Goal: Navigation & Orientation: Find specific page/section

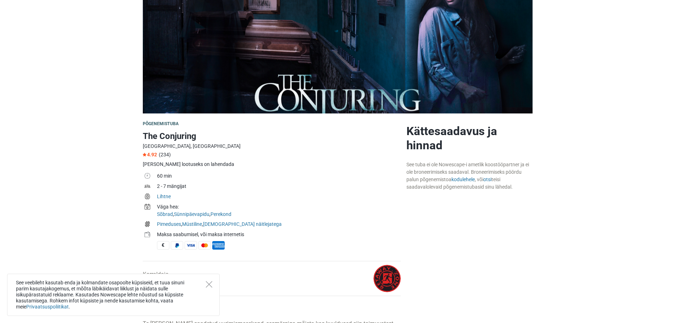
scroll to position [106, 0]
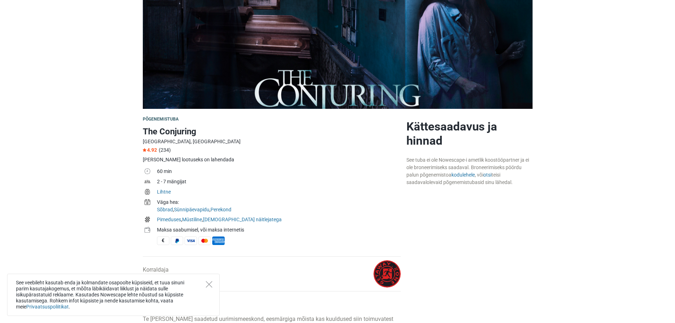
click at [206, 280] on div "See veebileht kasutab enda ja kolmandate osapoolte küpsiseid, et tuua sinuni pa…" at bounding box center [113, 295] width 213 height 42
click at [210, 286] on icon "Close" at bounding box center [209, 284] width 6 height 6
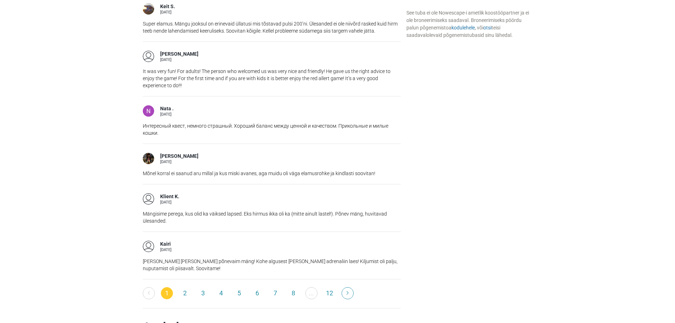
scroll to position [1063, 0]
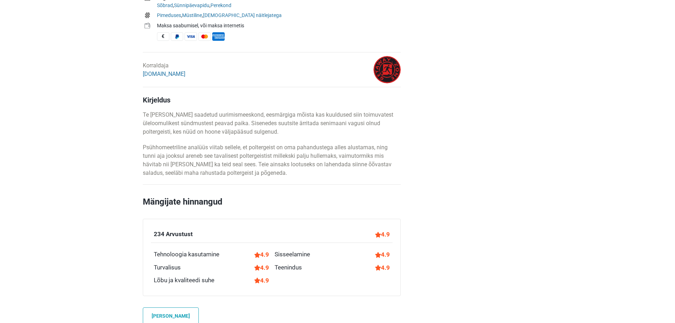
scroll to position [319, 0]
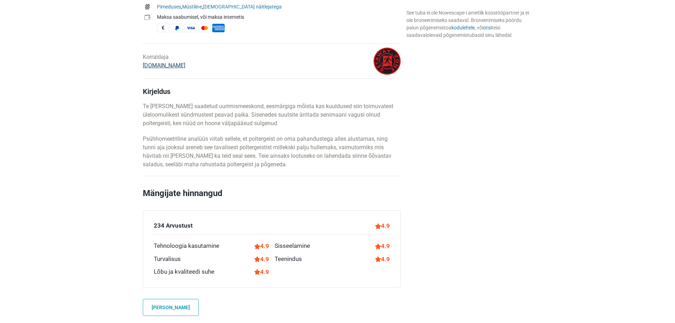
click at [165, 66] on link "[DOMAIN_NAME]" at bounding box center [164, 65] width 43 height 7
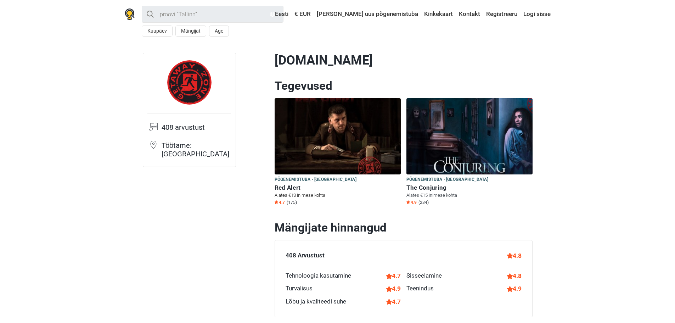
click at [295, 185] on h6 "Red Alert" at bounding box center [338, 187] width 126 height 7
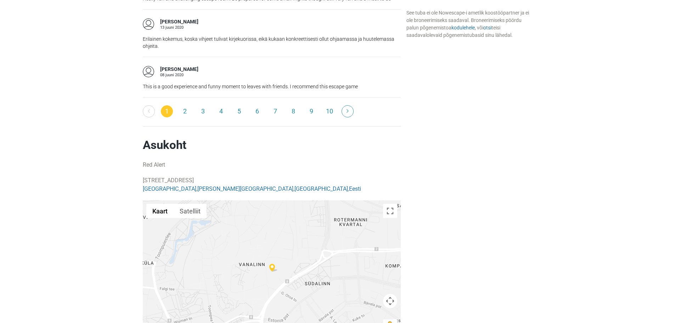
scroll to position [1240, 0]
